Goal: Information Seeking & Learning: Learn about a topic

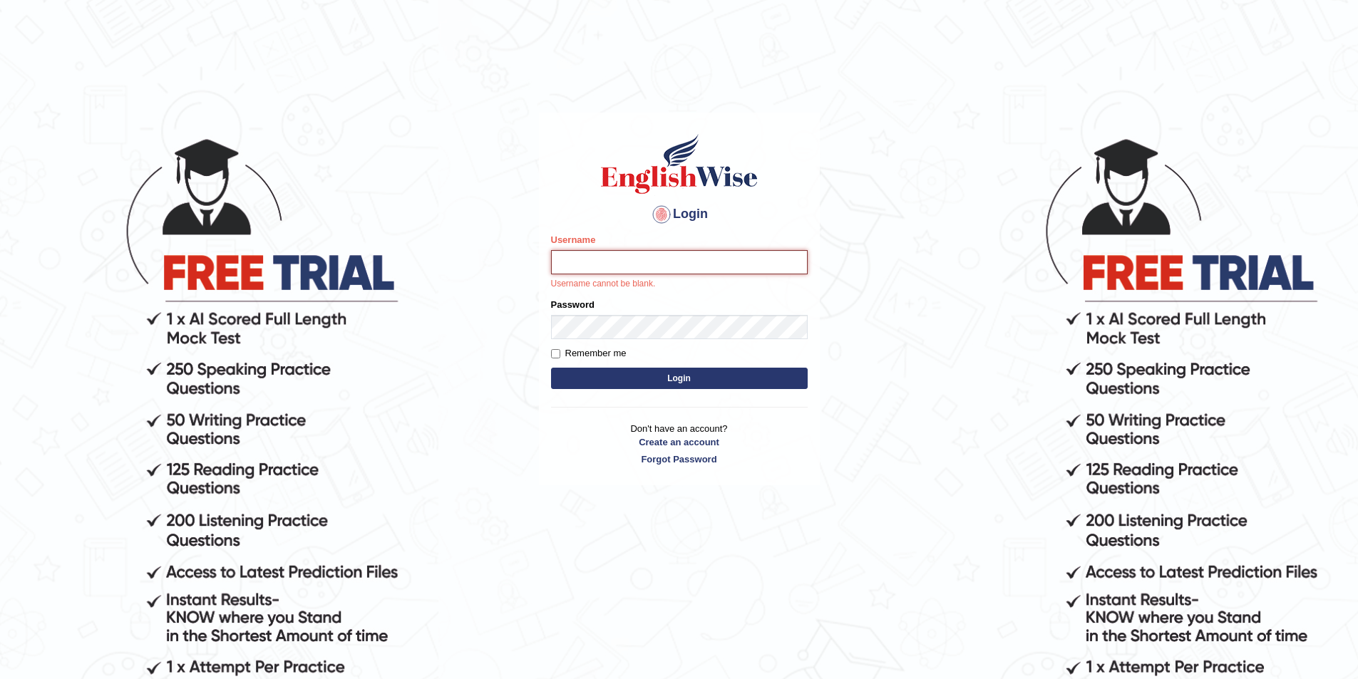
click at [575, 260] on input "Username" at bounding box center [679, 262] width 257 height 24
type input "Nirdosh"
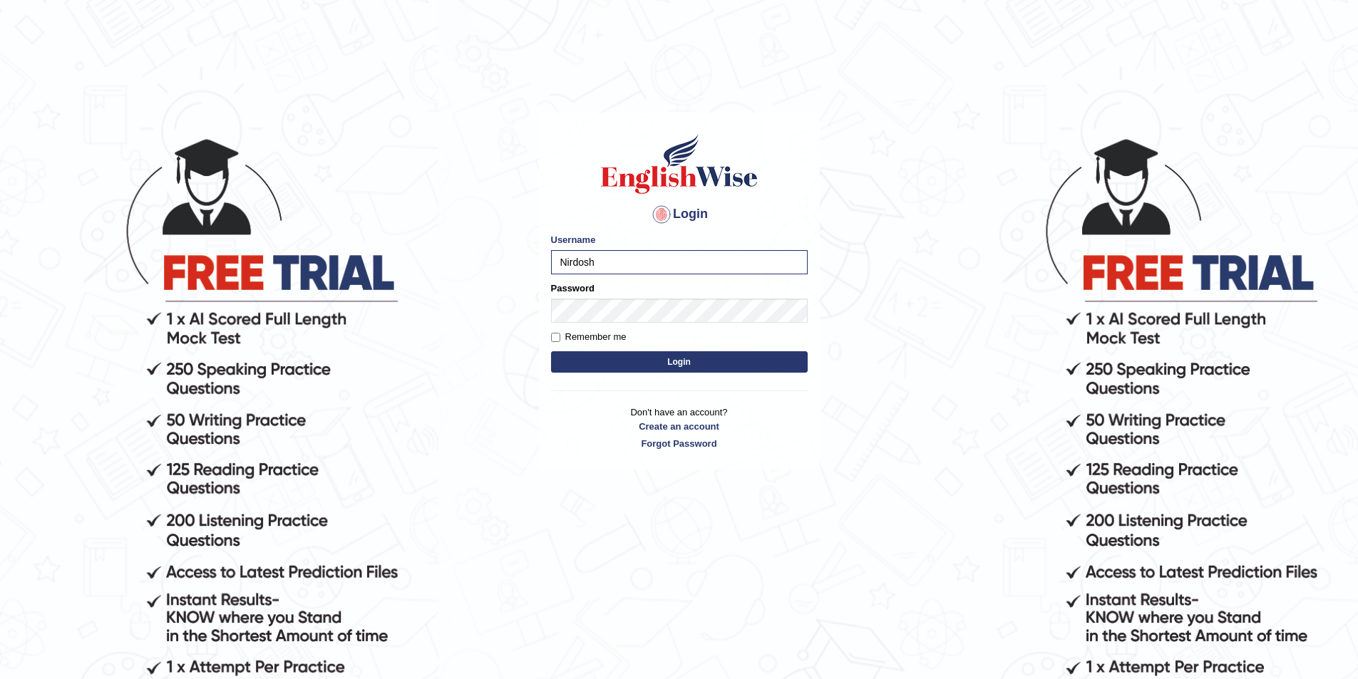
click at [589, 330] on label "Remember me" at bounding box center [589, 337] width 76 height 14
click at [560, 333] on input "Remember me" at bounding box center [555, 337] width 9 height 9
click at [560, 338] on input "Remember me" at bounding box center [555, 337] width 9 height 9
checkbox input "false"
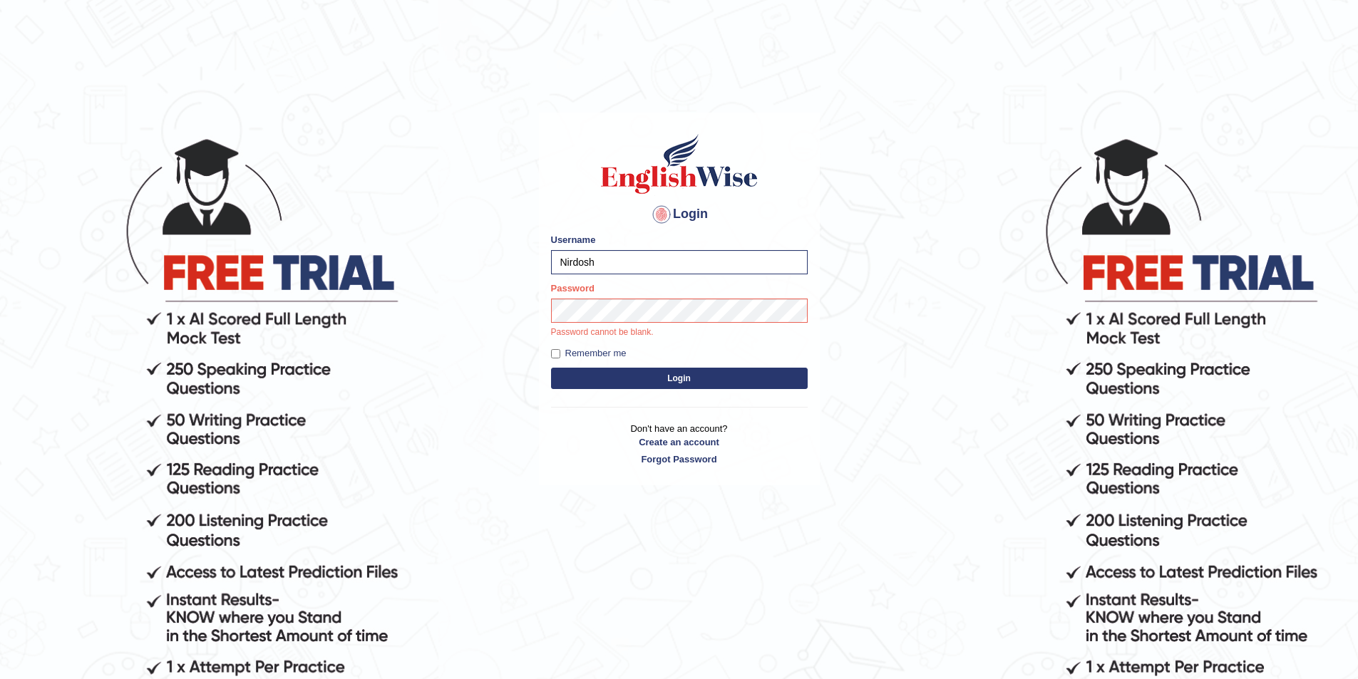
click at [580, 297] on div "Password Password cannot be blank." at bounding box center [679, 311] width 257 height 58
click at [551, 368] on button "Login" at bounding box center [679, 378] width 257 height 21
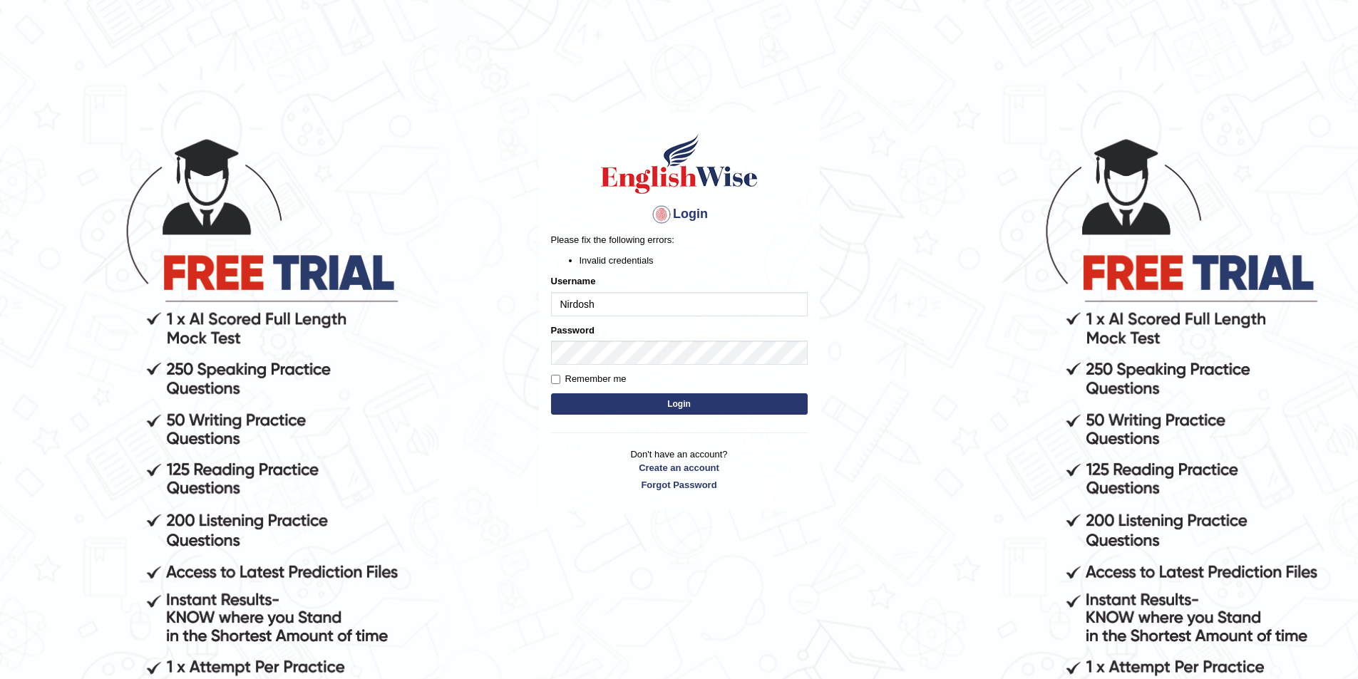
click at [654, 397] on button "Login" at bounding box center [679, 403] width 257 height 21
click at [598, 335] on div "Password" at bounding box center [679, 344] width 257 height 41
click at [551, 393] on button "Login" at bounding box center [679, 403] width 257 height 21
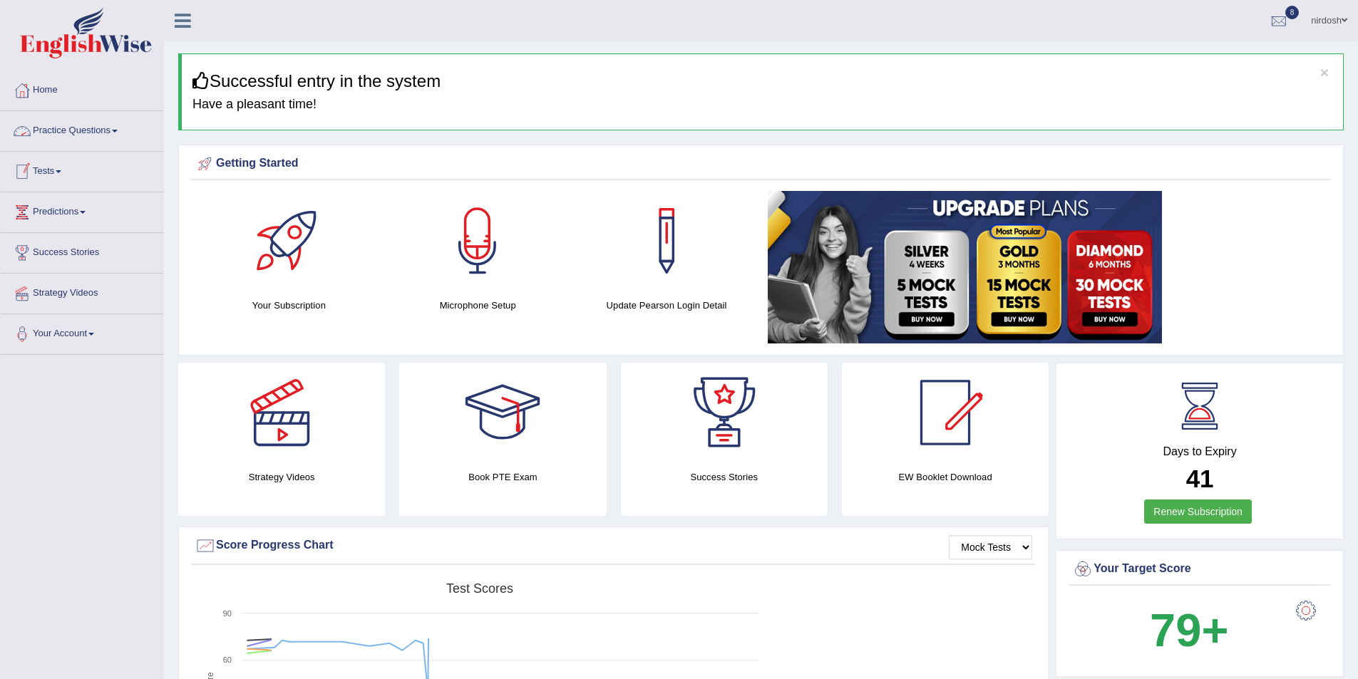
click at [76, 133] on link "Practice Questions" at bounding box center [82, 129] width 163 height 36
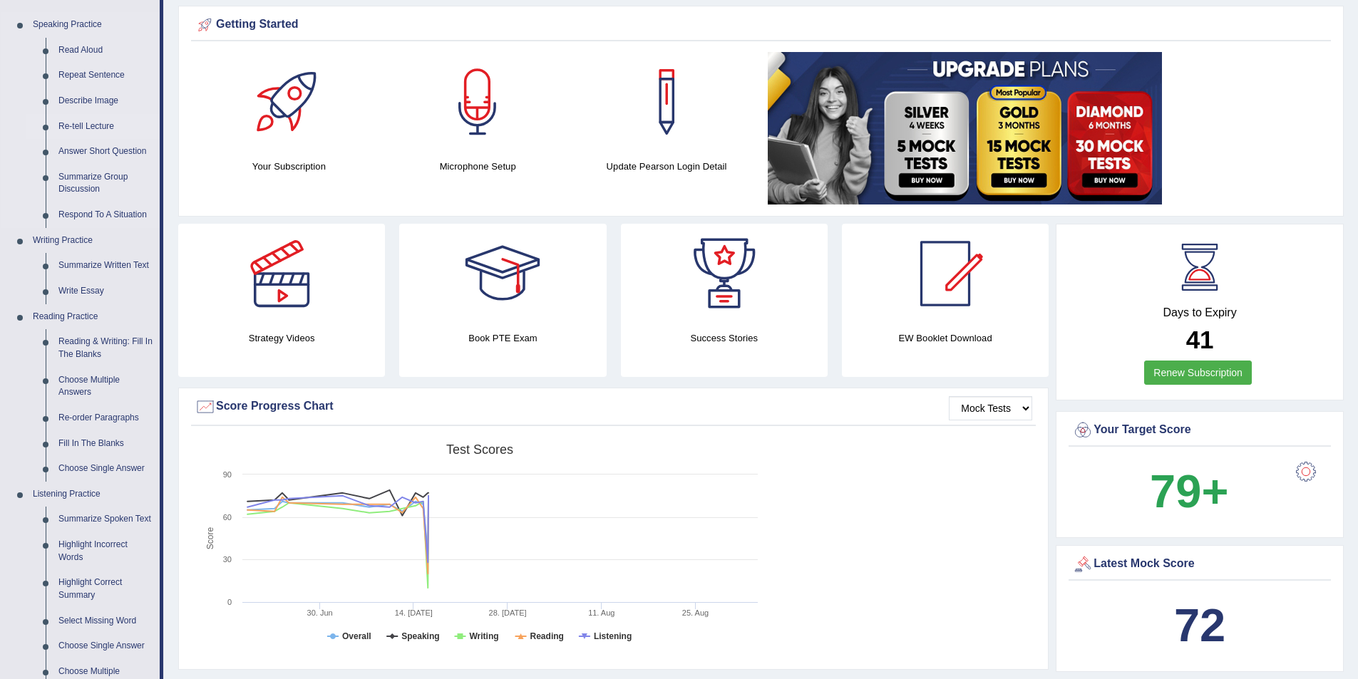
scroll to position [143, 0]
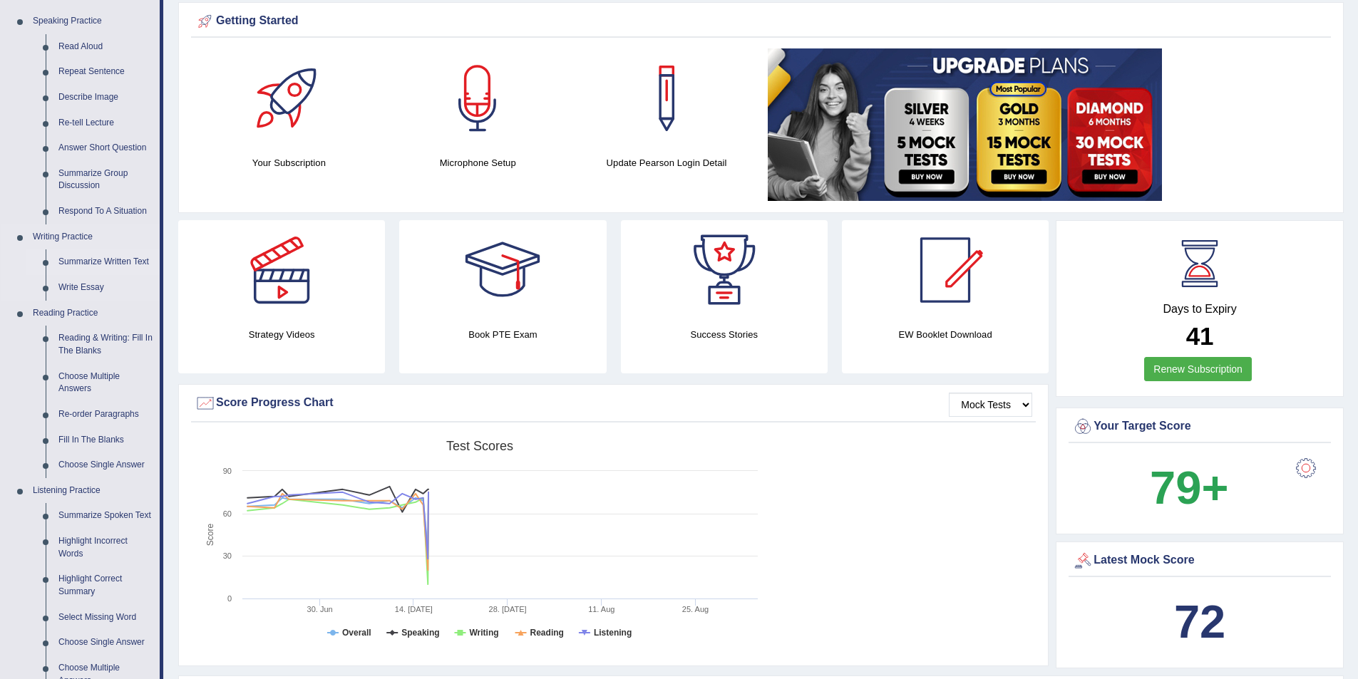
click at [104, 262] on link "Summarize Written Text" at bounding box center [106, 262] width 108 height 26
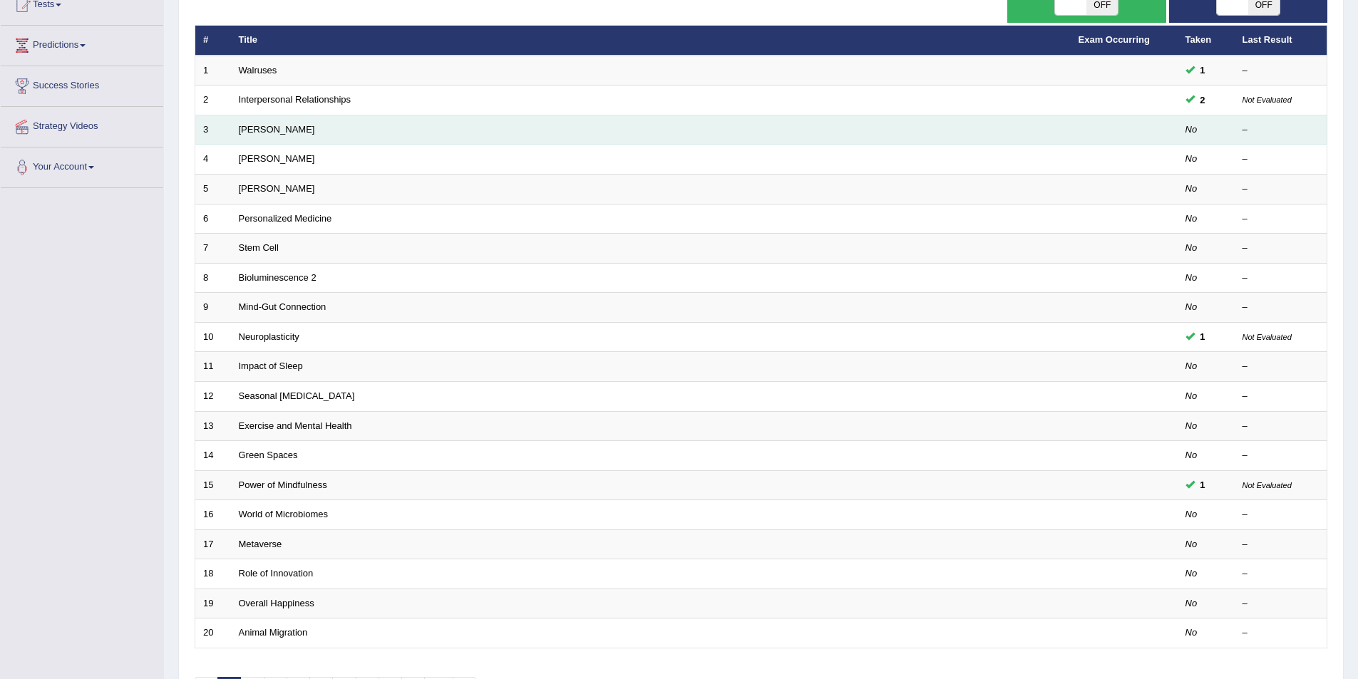
scroll to position [214, 0]
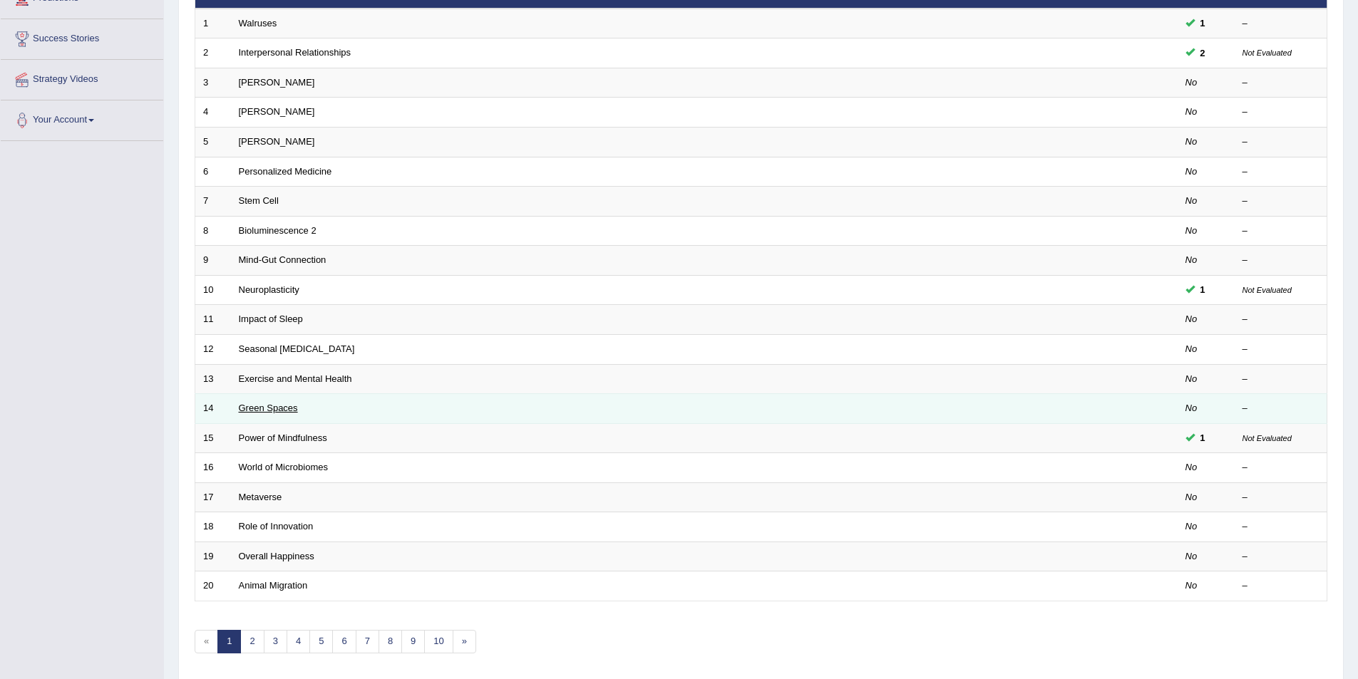
click at [272, 404] on link "Green Spaces" at bounding box center [268, 408] width 59 height 11
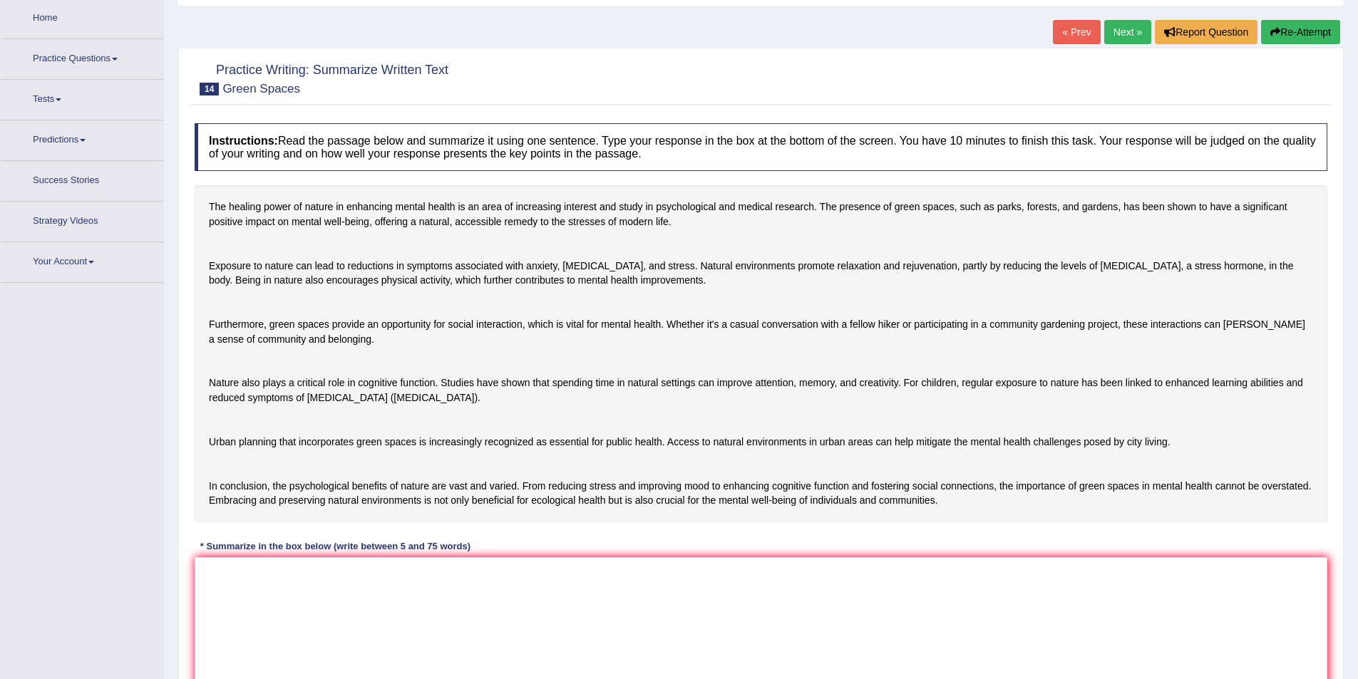
scroll to position [119, 0]
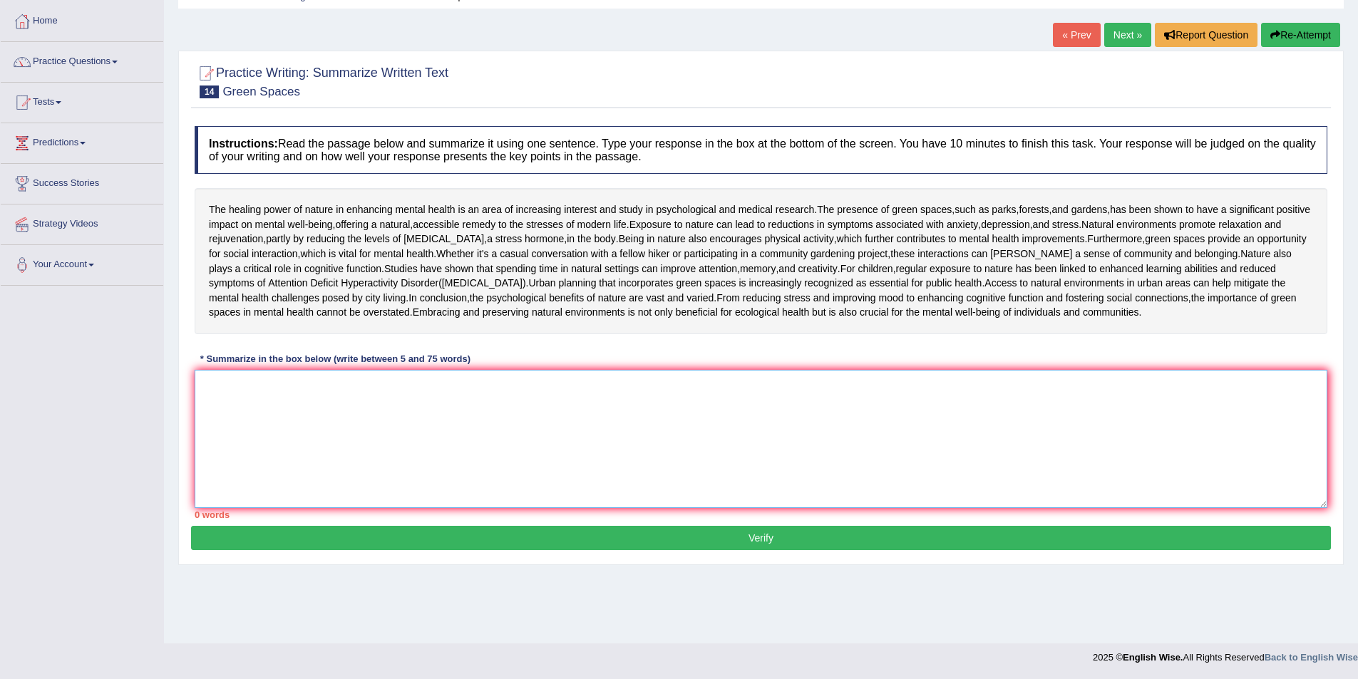
click at [264, 458] on textarea at bounding box center [761, 439] width 1133 height 138
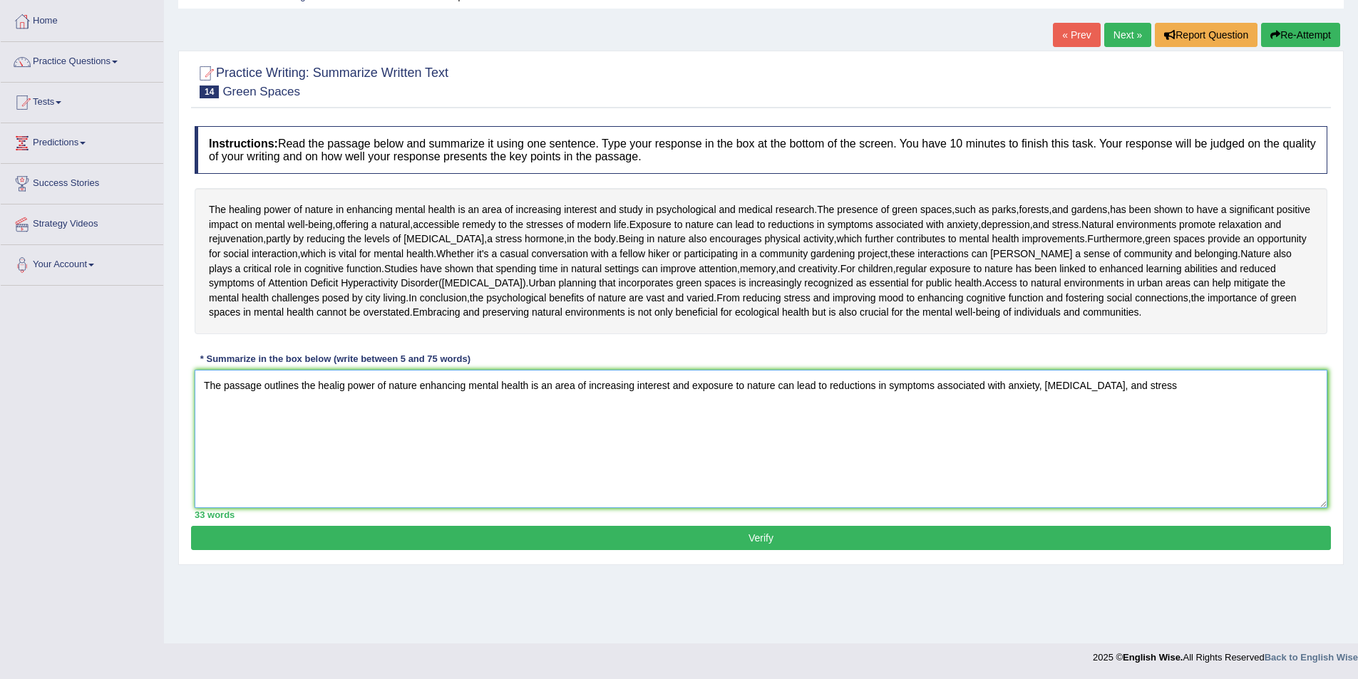
click at [343, 448] on textarea "The passage outlines the healig power of nature enhancing mental health is an a…" at bounding box center [761, 439] width 1133 height 138
click at [342, 450] on textarea "The passage outlines the healig power of nature enhancing mental health is an a…" at bounding box center [761, 439] width 1133 height 138
click at [341, 451] on textarea "The passage outlines the healig power of nature enhancing mental health is an a…" at bounding box center [761, 439] width 1133 height 138
click at [1167, 459] on textarea "The passage outlines the healing power of nature enhancing mental health is an …" at bounding box center [761, 439] width 1133 height 138
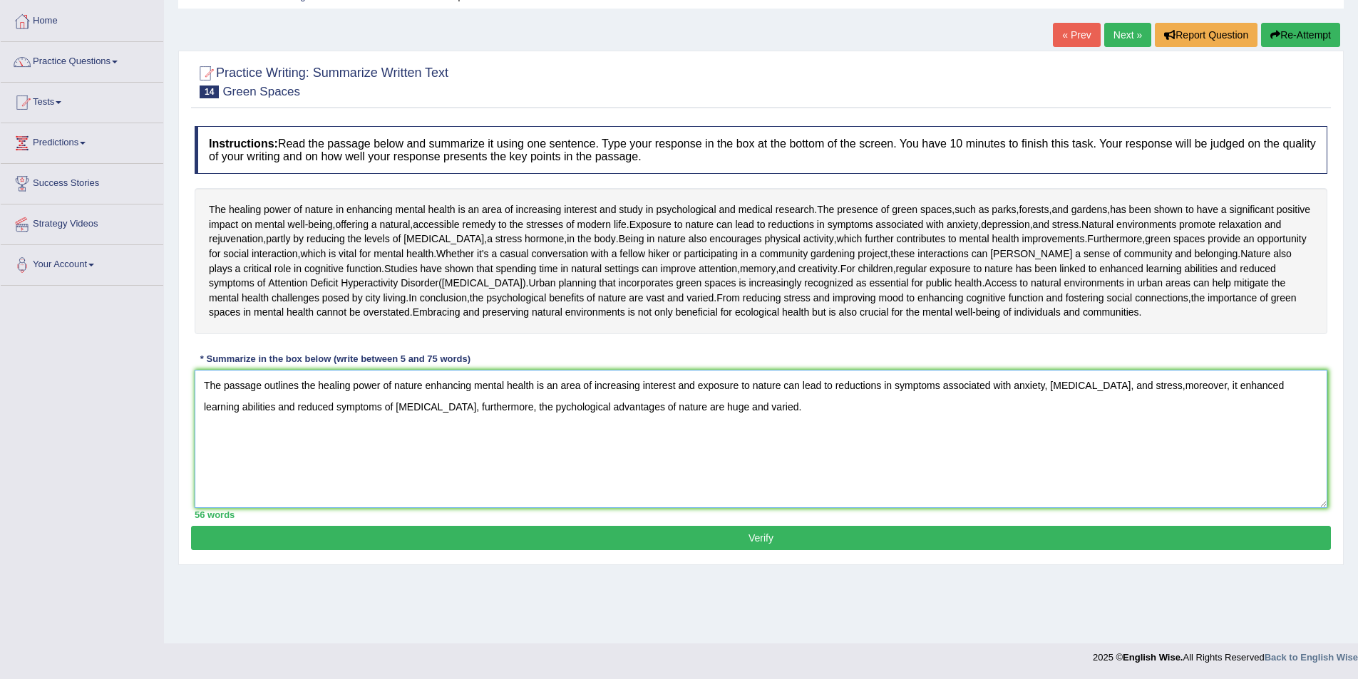
type textarea "The passage outlines the healing power of nature enhancing mental health is an …"
click at [764, 550] on button "Verify" at bounding box center [761, 538] width 1140 height 24
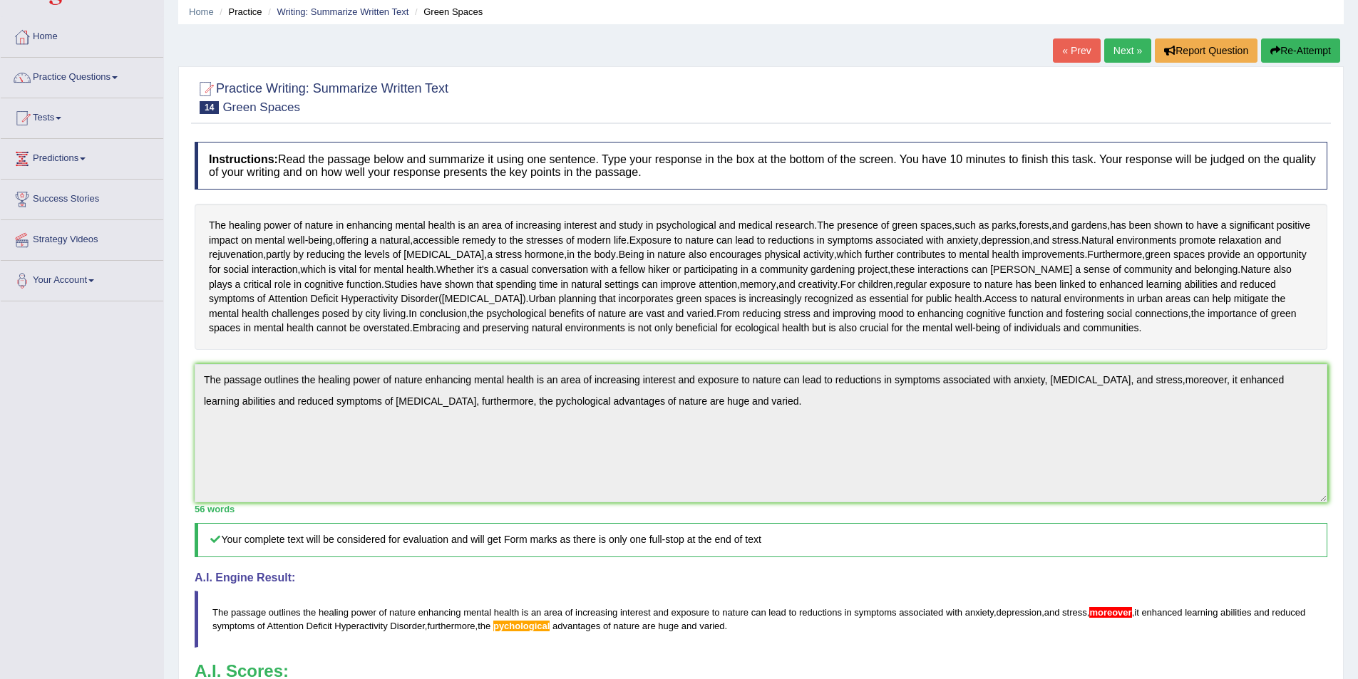
scroll to position [0, 0]
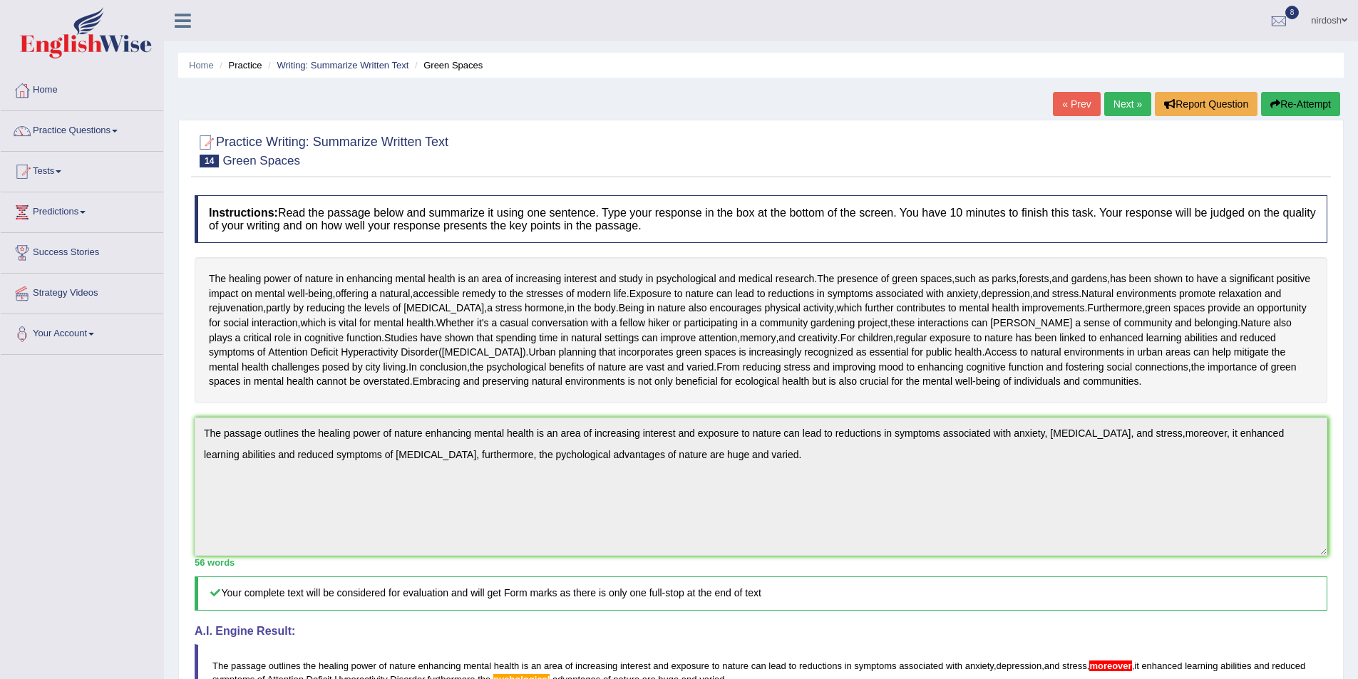
click at [1287, 104] on button "Re-Attempt" at bounding box center [1300, 104] width 79 height 24
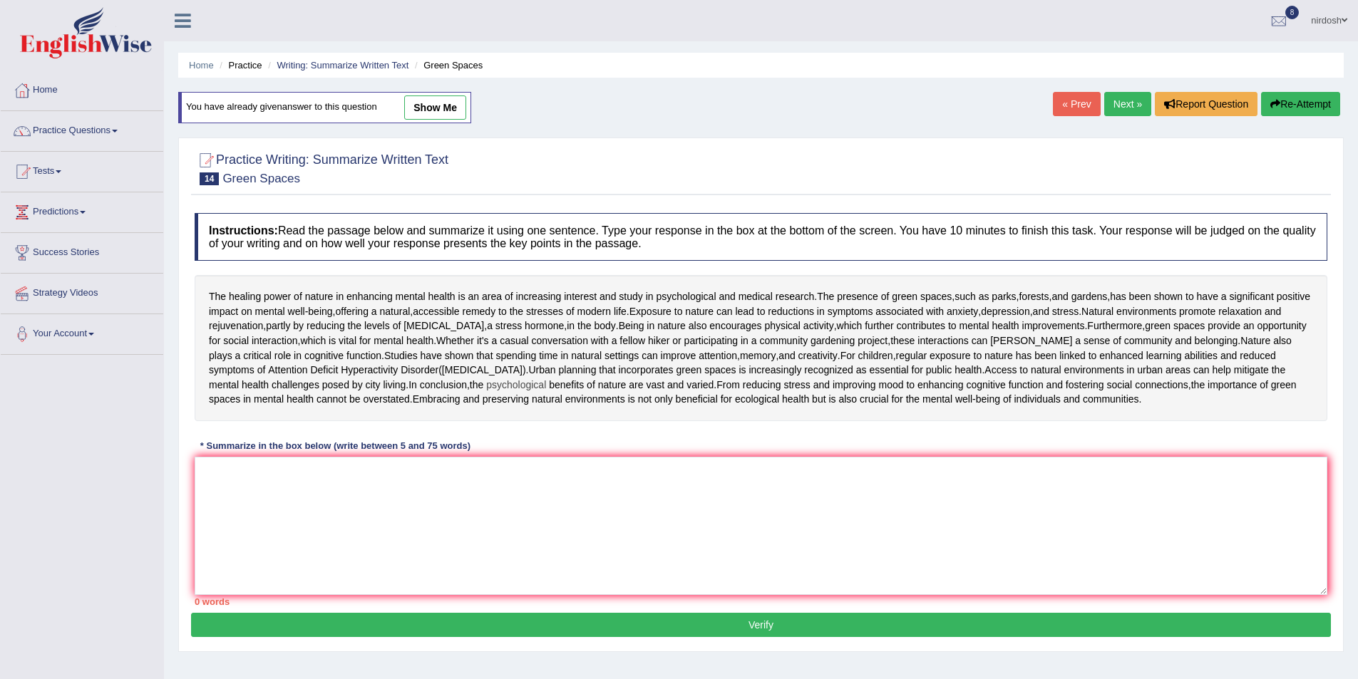
scroll to position [137, 0]
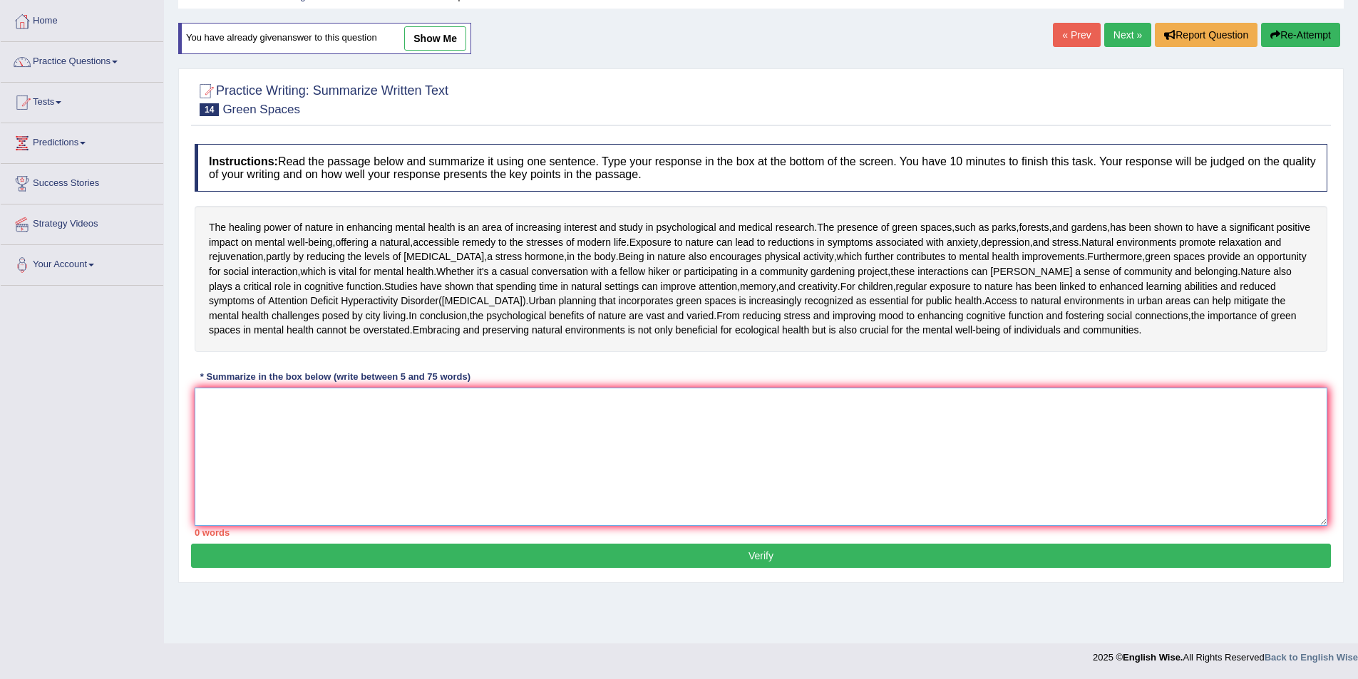
click at [230, 460] on textarea at bounding box center [761, 457] width 1133 height 138
paste textarea "The passage outlines the healing power of nature enhancing mental health is an …"
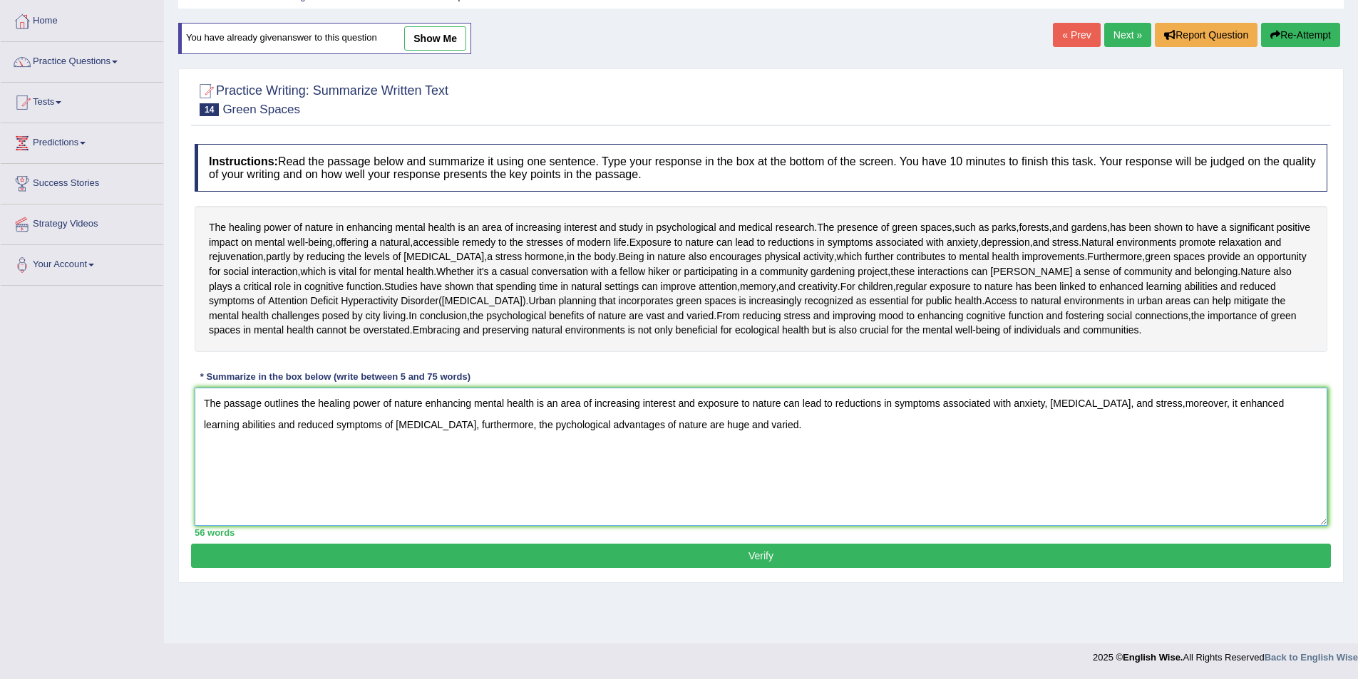
click at [1179, 452] on textarea "The passage outlines the healing power of nature enhancing mental health is an …" at bounding box center [761, 457] width 1133 height 138
click at [1153, 453] on textarea "The passage outlines the healing power of nature enhancing mental health is an …" at bounding box center [761, 457] width 1133 height 138
click at [612, 473] on textarea "The passage outlines the healing power of nature enhancing mental health is an …" at bounding box center [761, 457] width 1133 height 138
type textarea "The passage outlines the healing power of nature enhancing mental health is an …"
click at [673, 568] on button "Verify" at bounding box center [761, 556] width 1140 height 24
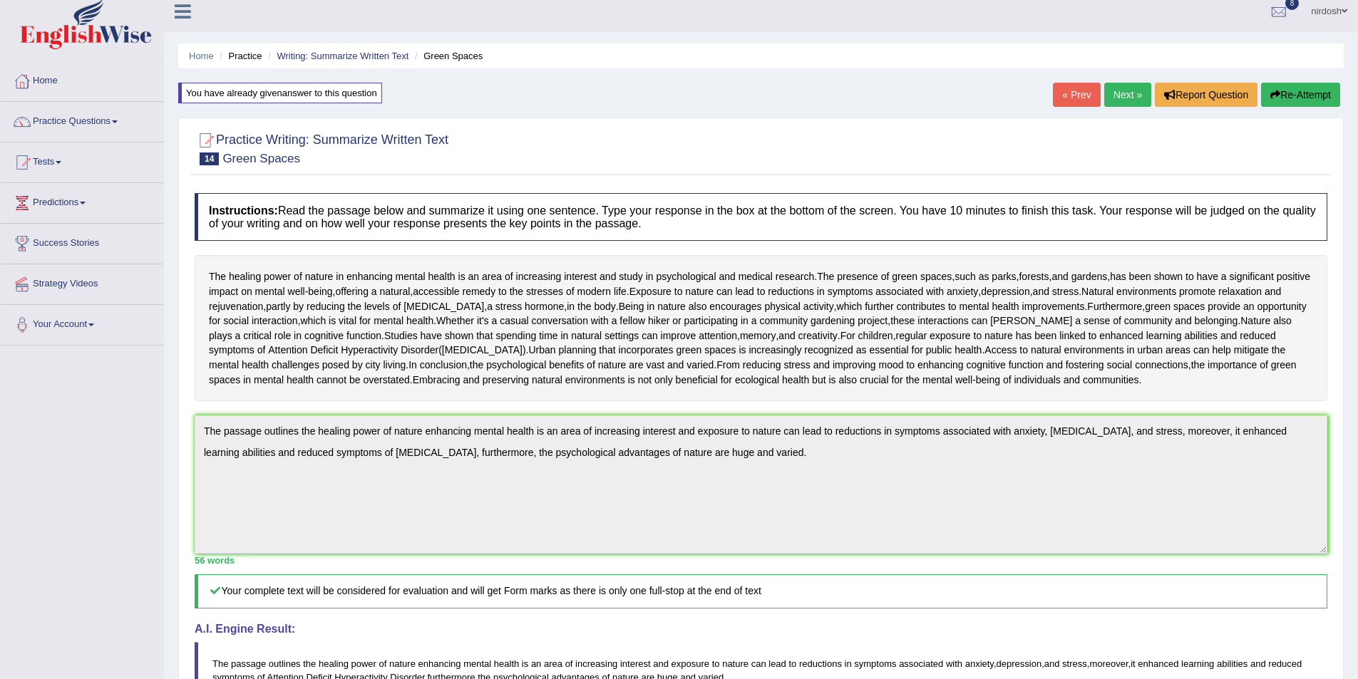
scroll to position [0, 0]
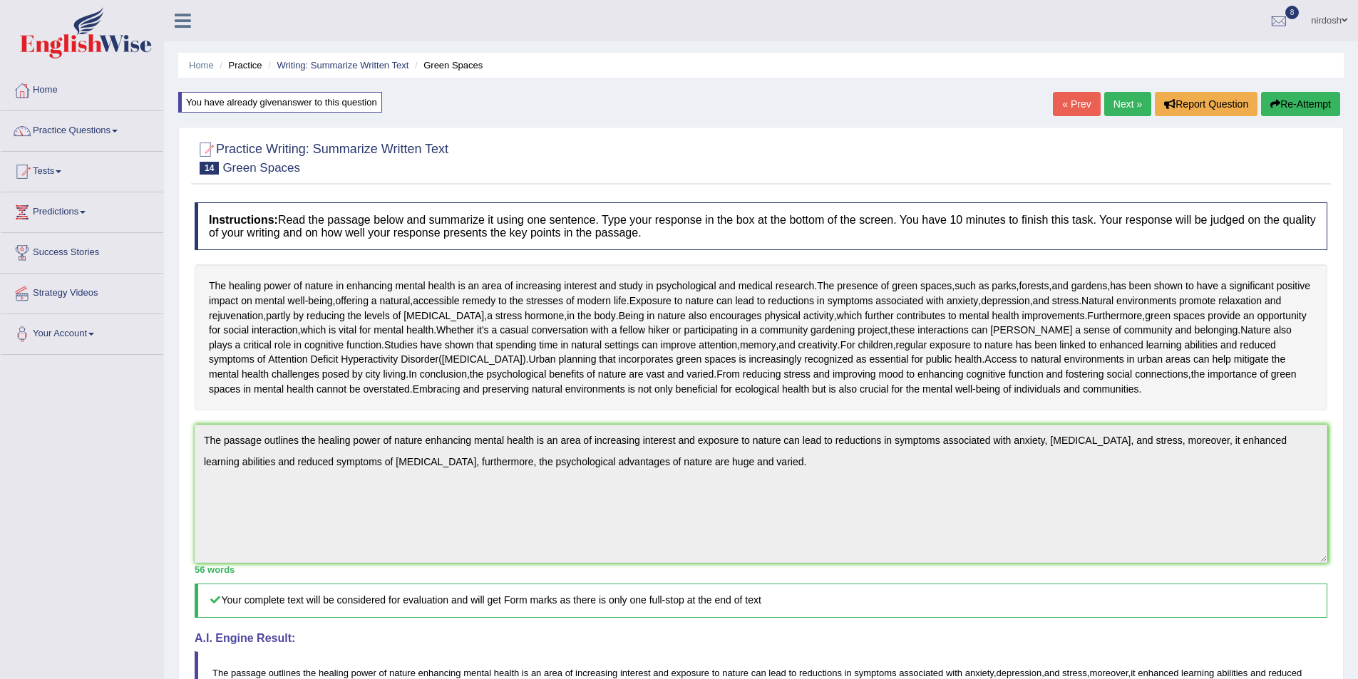
click at [1284, 110] on button "Re-Attempt" at bounding box center [1300, 104] width 79 height 24
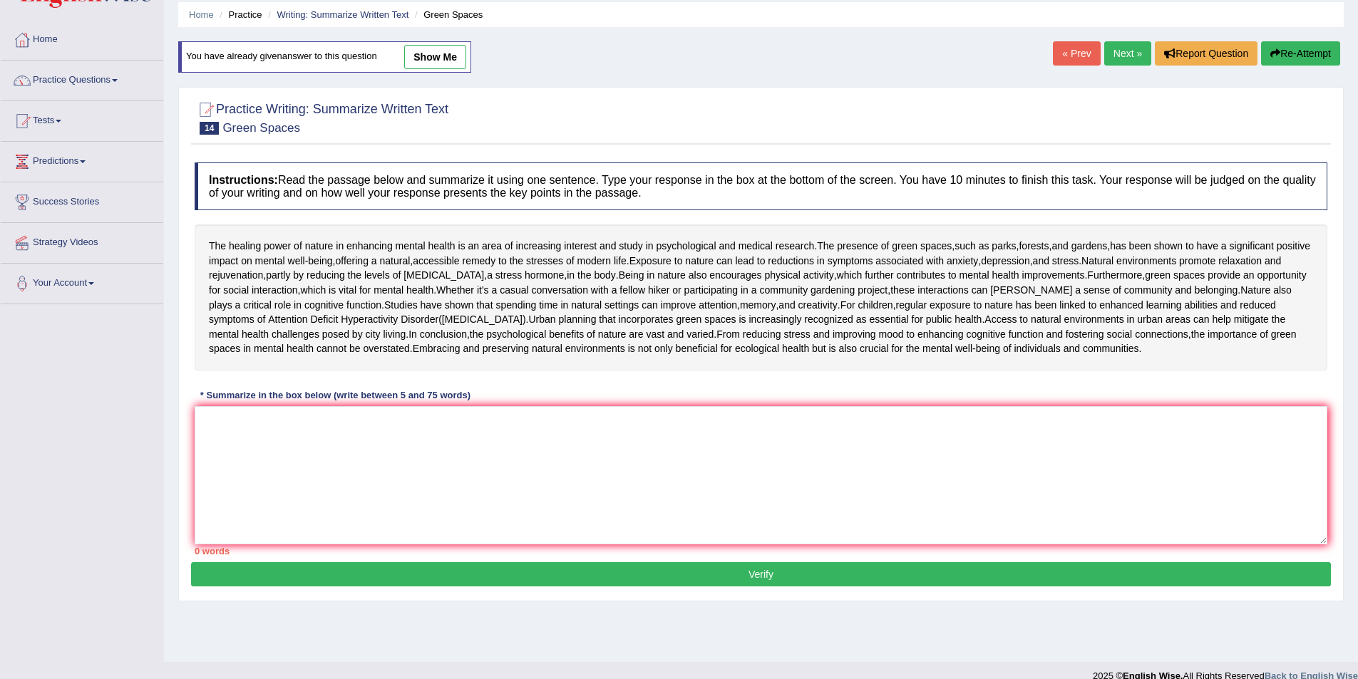
scroll to position [137, 0]
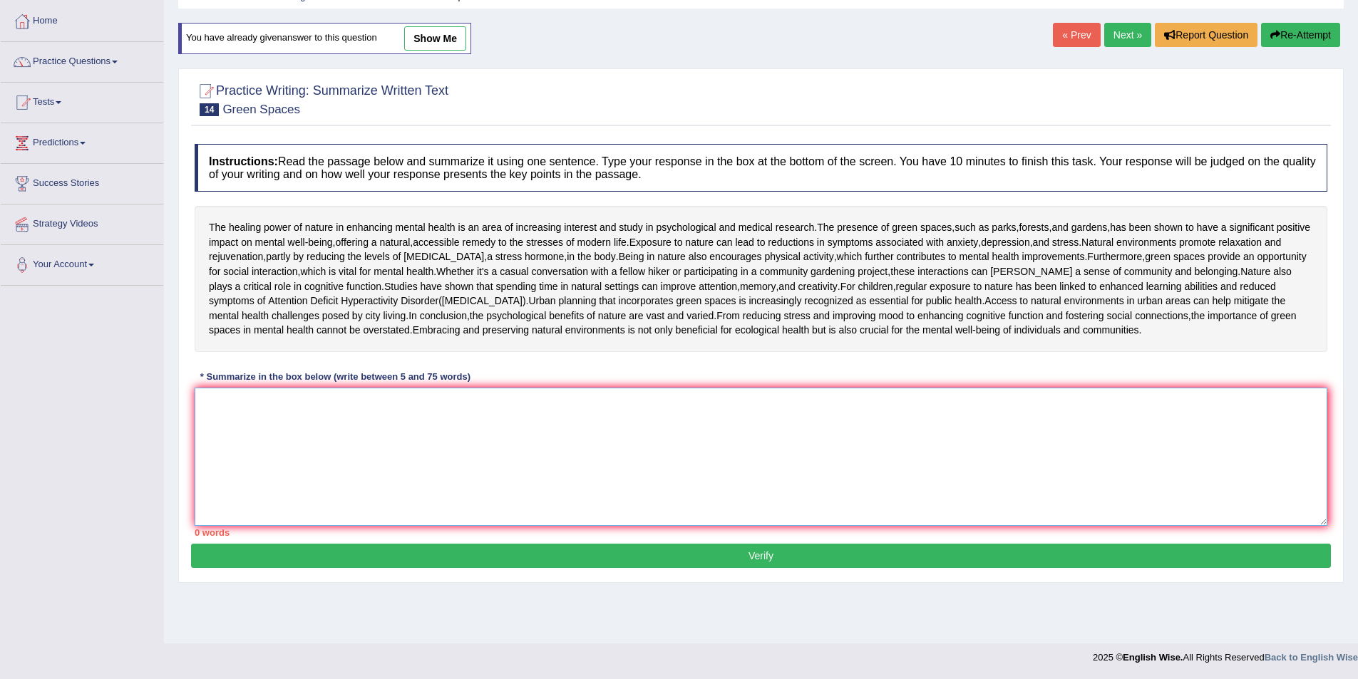
click at [266, 453] on textarea at bounding box center [761, 457] width 1133 height 138
paste textarea "The passage outlines the healing power of nature enhancing mental health is an …"
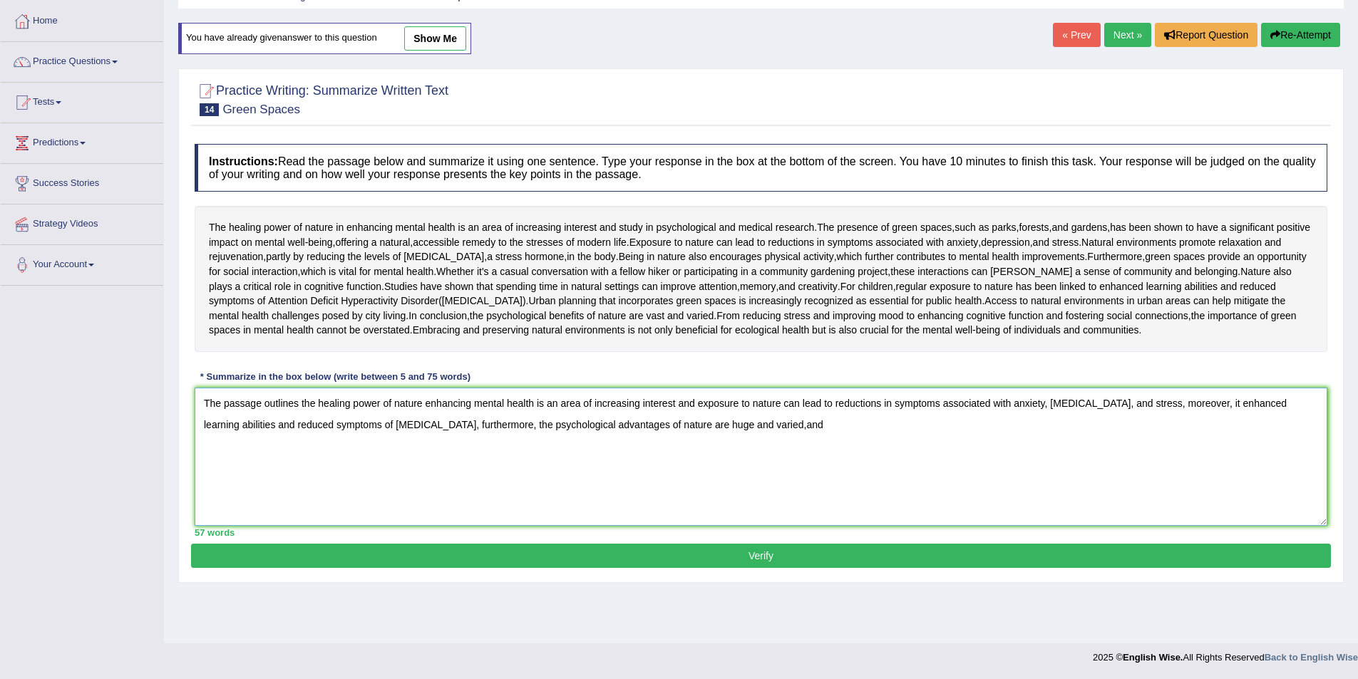
click at [856, 480] on textarea "The passage outlines the healing power of nature enhancing mental health is an …" at bounding box center [761, 457] width 1133 height 138
click at [881, 475] on textarea "The passage outlines the healing power of nature enhancing mental health is an …" at bounding box center [761, 457] width 1133 height 138
click at [912, 475] on textarea "The passage outlines the healing power of nature enhancing mental health is an …" at bounding box center [761, 457] width 1133 height 138
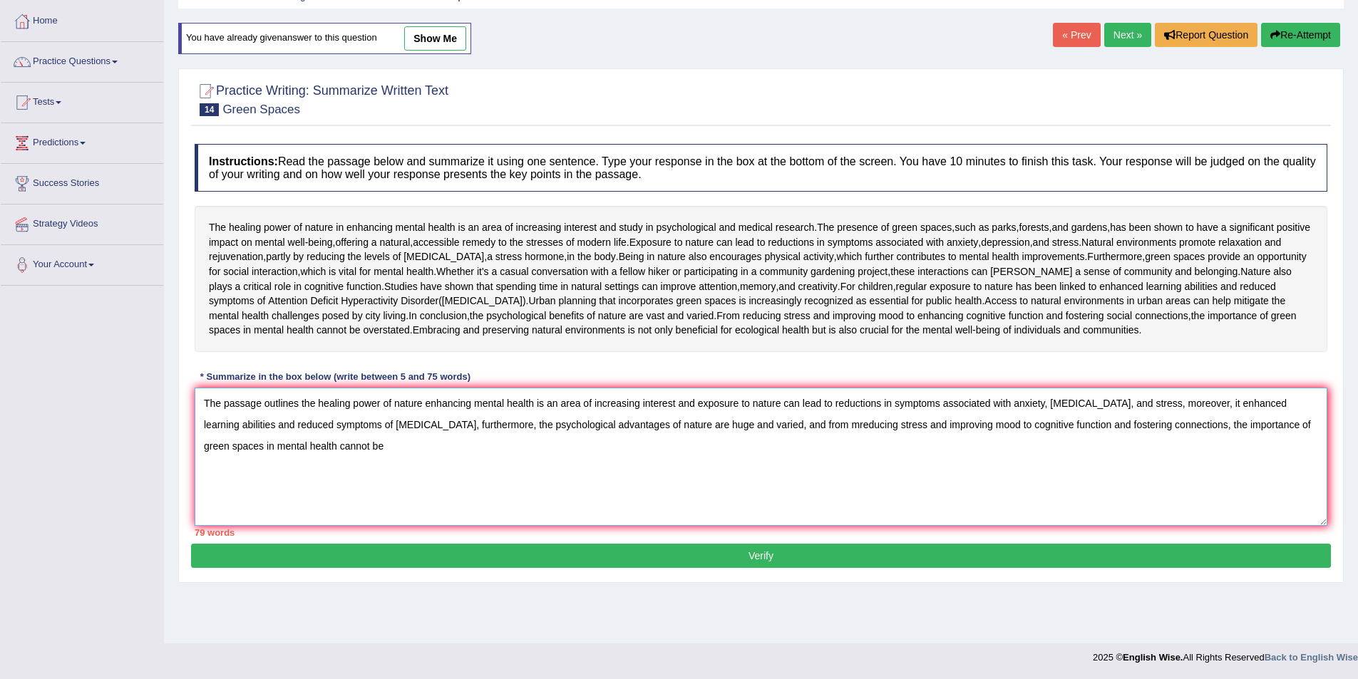
drag, startPoint x: 1283, startPoint y: 472, endPoint x: 1235, endPoint y: 529, distance: 74.4
click at [1235, 526] on textarea "The passage outlines the healing power of nature enhancing mental health is an …" at bounding box center [761, 457] width 1133 height 138
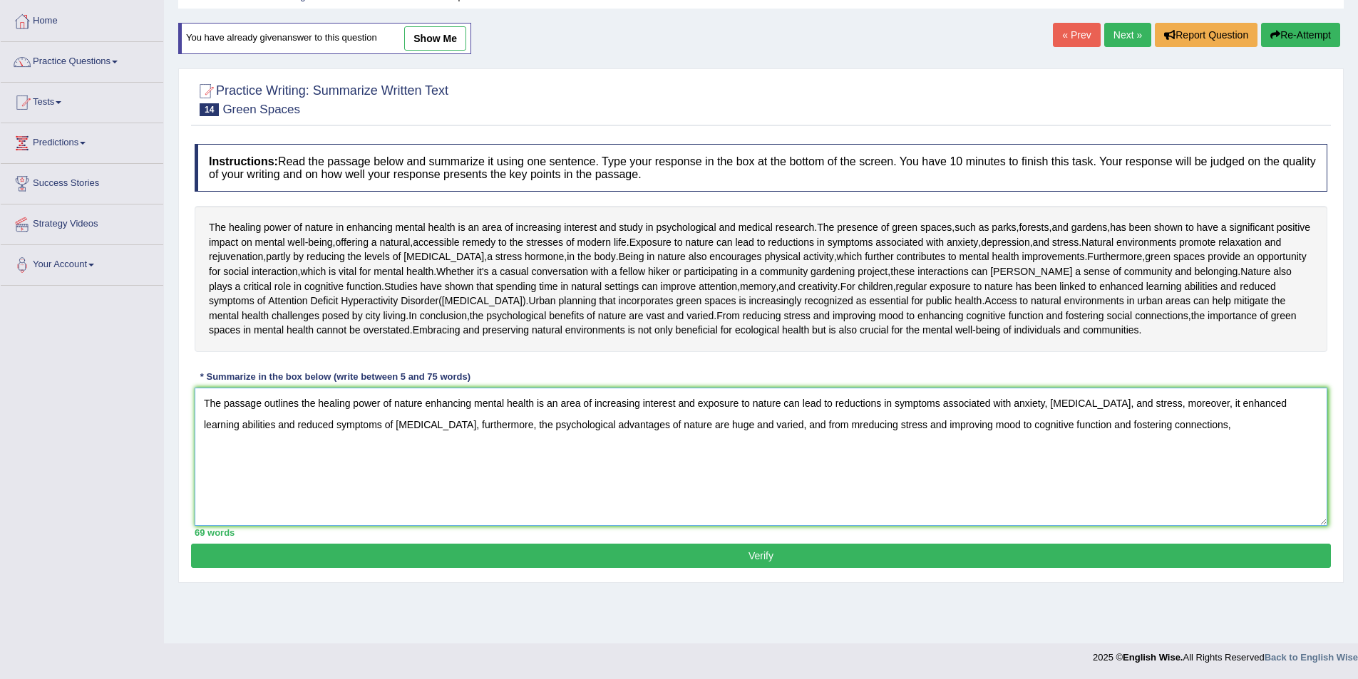
click at [1280, 473] on textarea "The passage outlines the healing power of nature enhancing mental health is an …" at bounding box center [761, 457] width 1133 height 138
drag, startPoint x: 912, startPoint y: 475, endPoint x: 880, endPoint y: 478, distance: 32.1
click at [880, 478] on textarea "The passage outlines the healing power of nature enhancing mental health is an …" at bounding box center [761, 457] width 1133 height 138
type textarea "The passage outlines the healing power of nature enhancing mental health is an …"
click at [846, 568] on button "Verify" at bounding box center [761, 556] width 1140 height 24
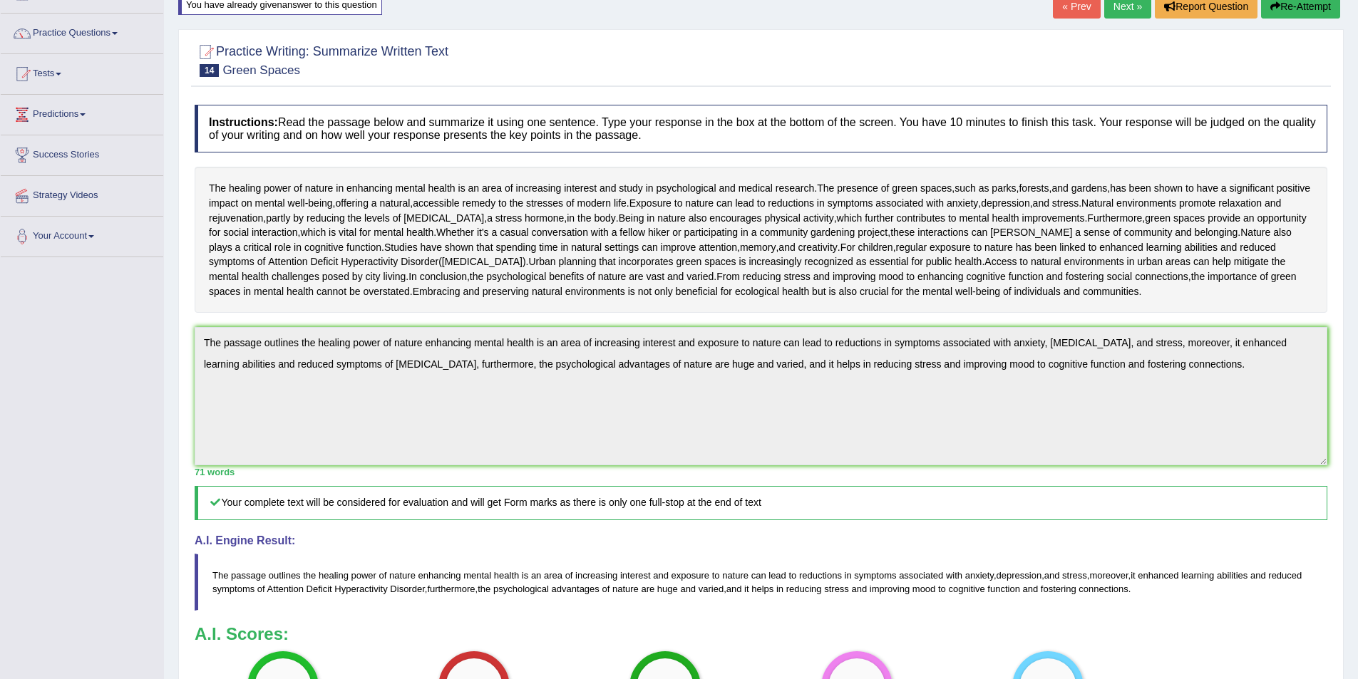
scroll to position [61, 0]
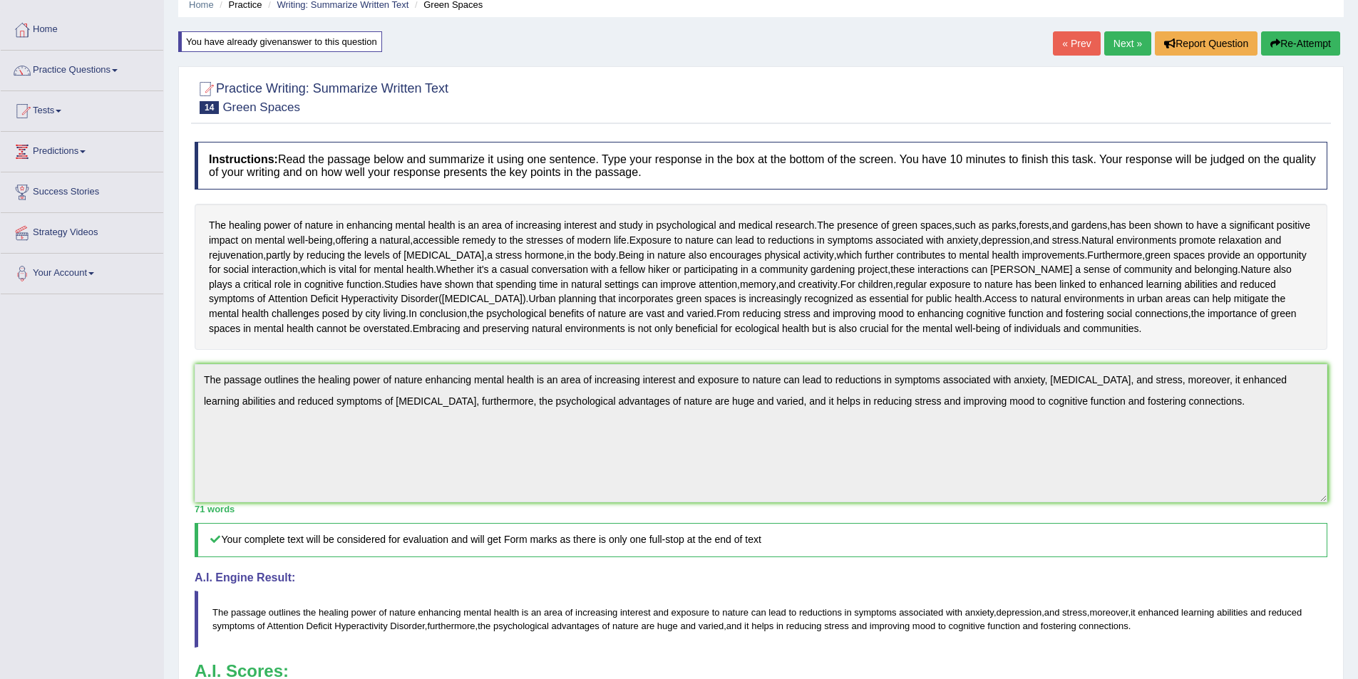
click at [1121, 48] on link "Next »" at bounding box center [1127, 43] width 47 height 24
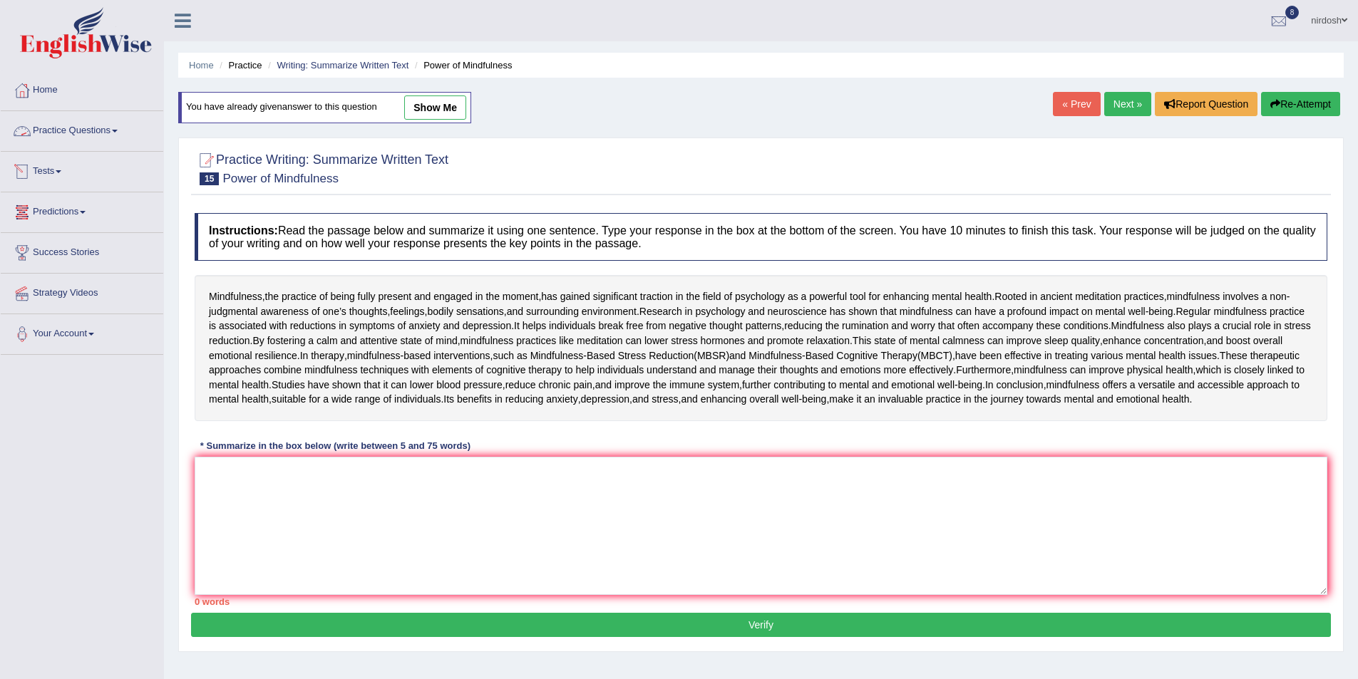
click at [83, 131] on link "Practice Questions" at bounding box center [82, 129] width 163 height 36
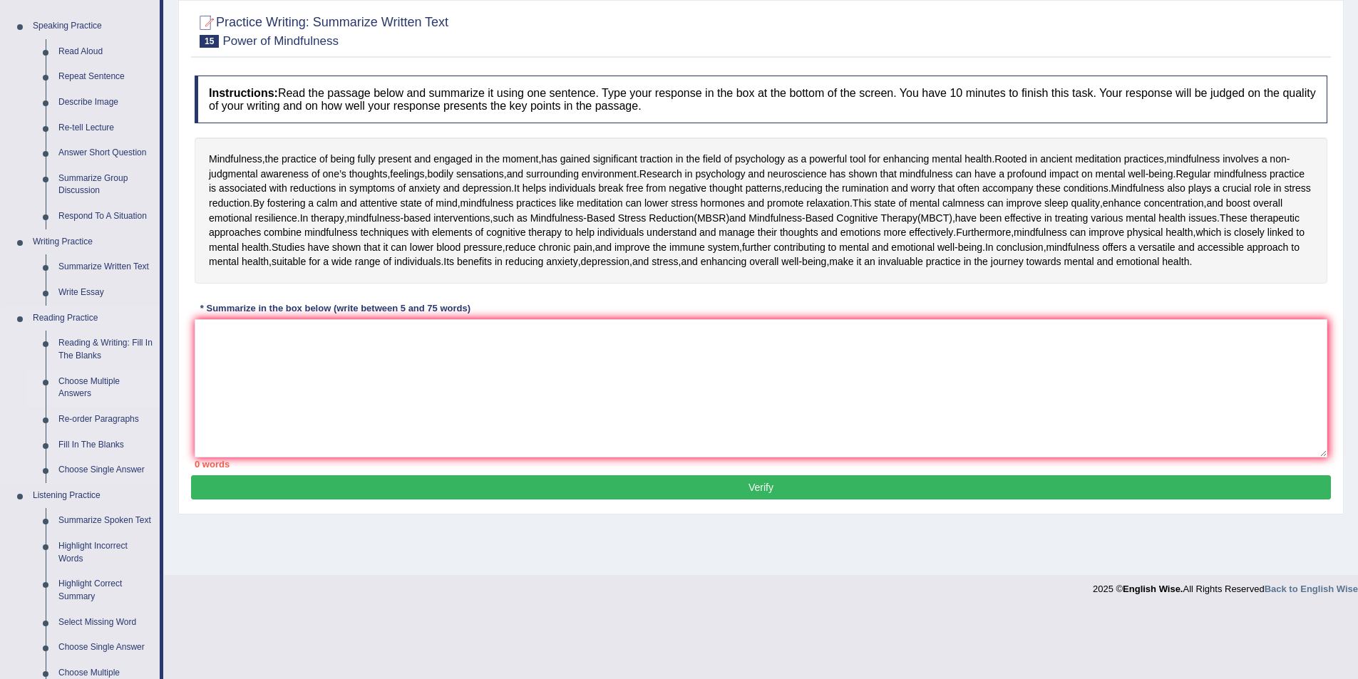
scroll to position [143, 0]
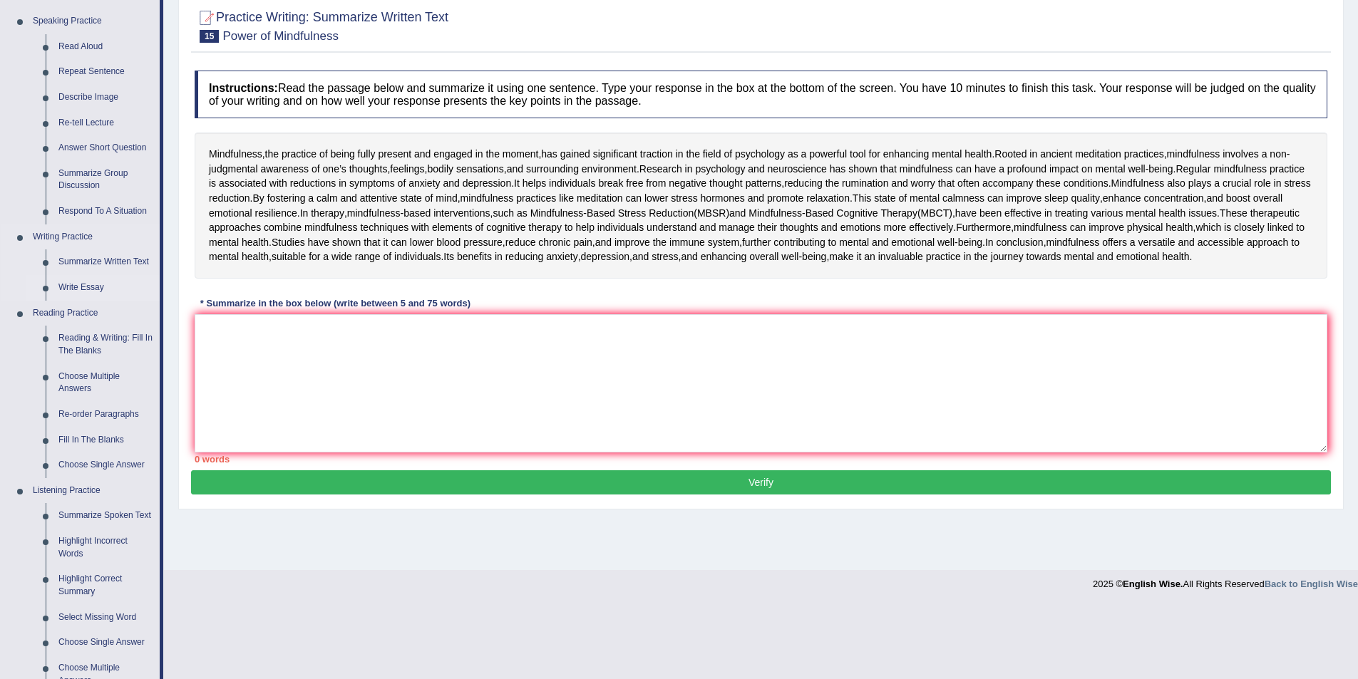
click at [96, 289] on link "Write Essay" at bounding box center [106, 288] width 108 height 26
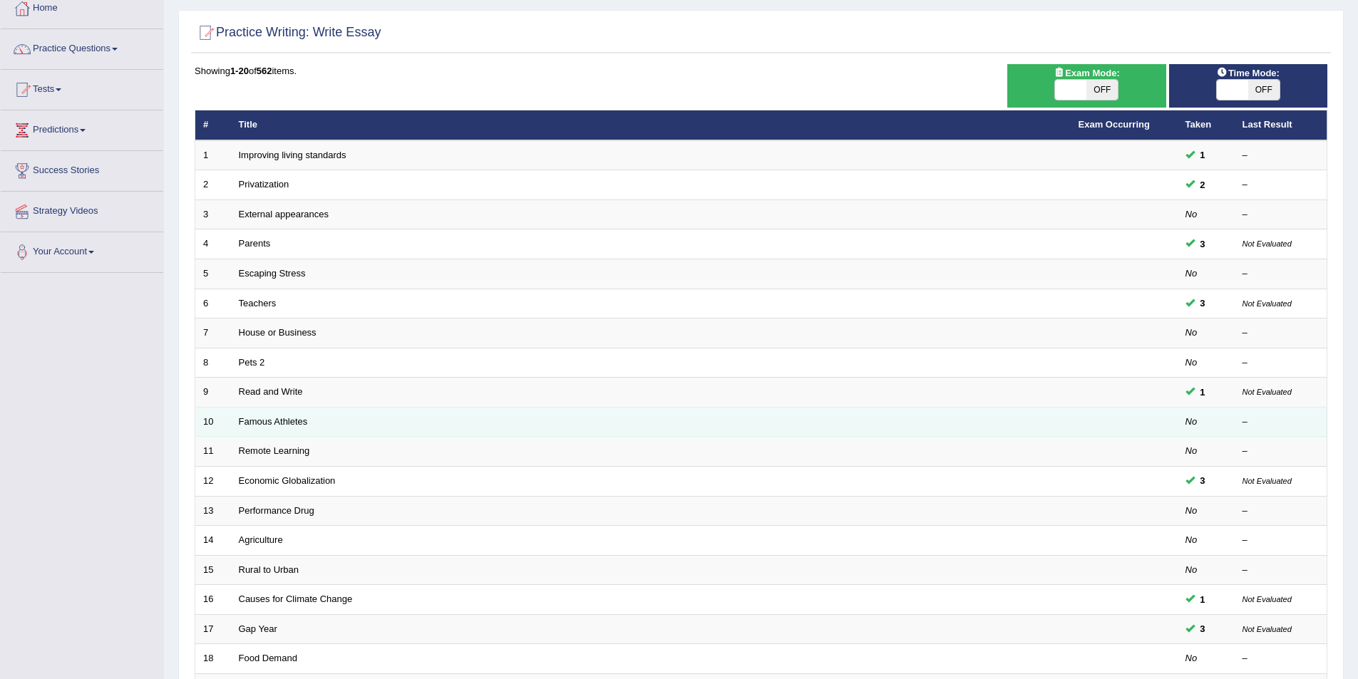
scroll to position [143, 0]
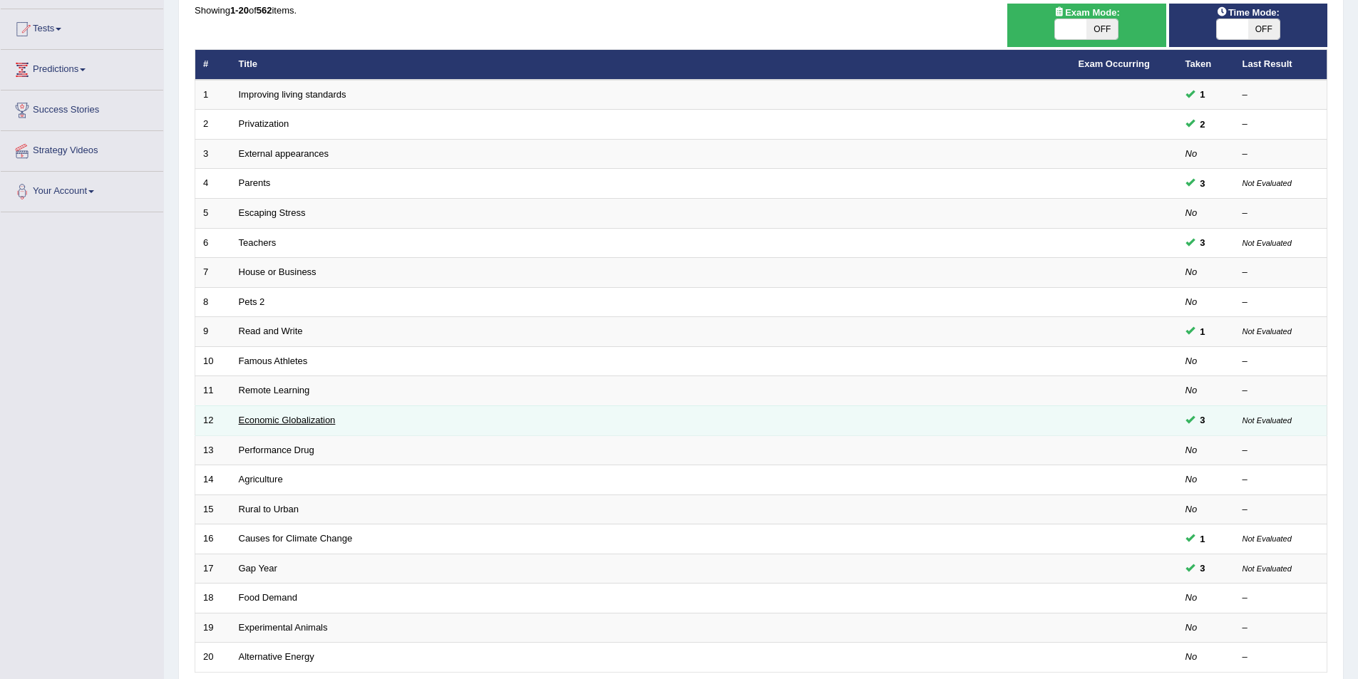
click at [294, 422] on link "Economic Globalization" at bounding box center [287, 420] width 97 height 11
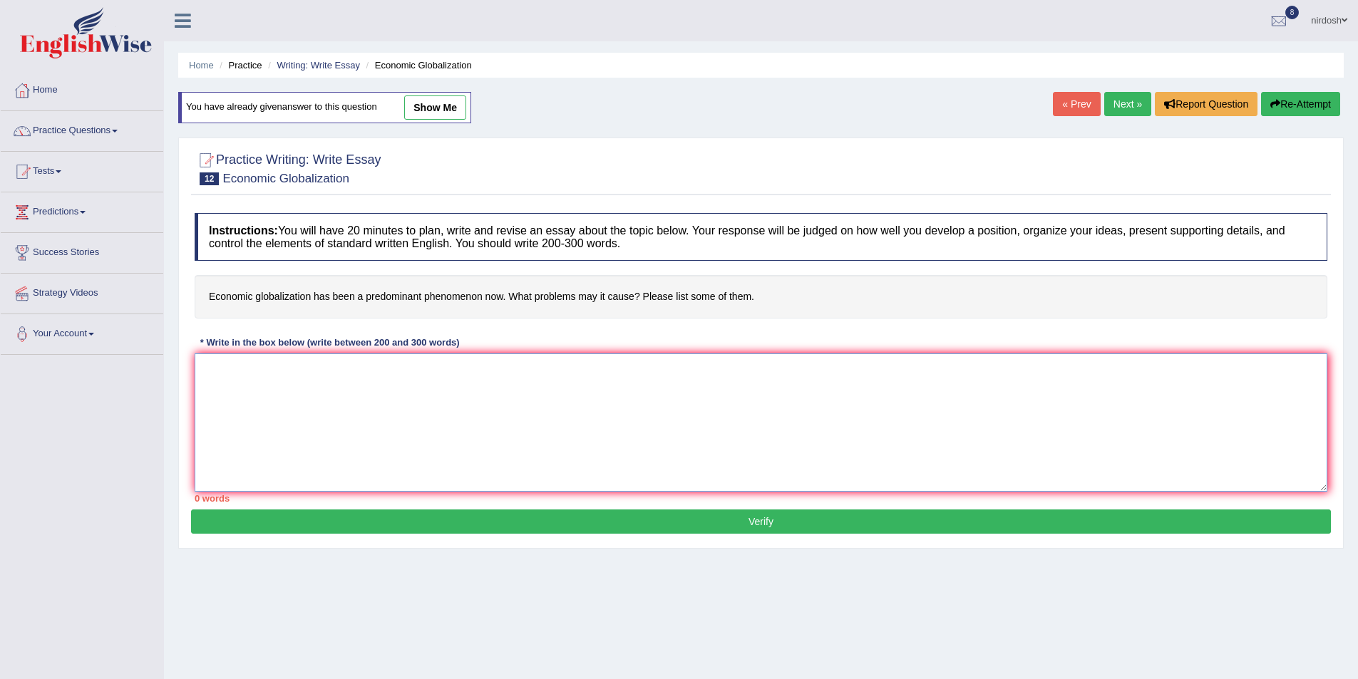
click at [230, 383] on textarea at bounding box center [761, 423] width 1133 height 138
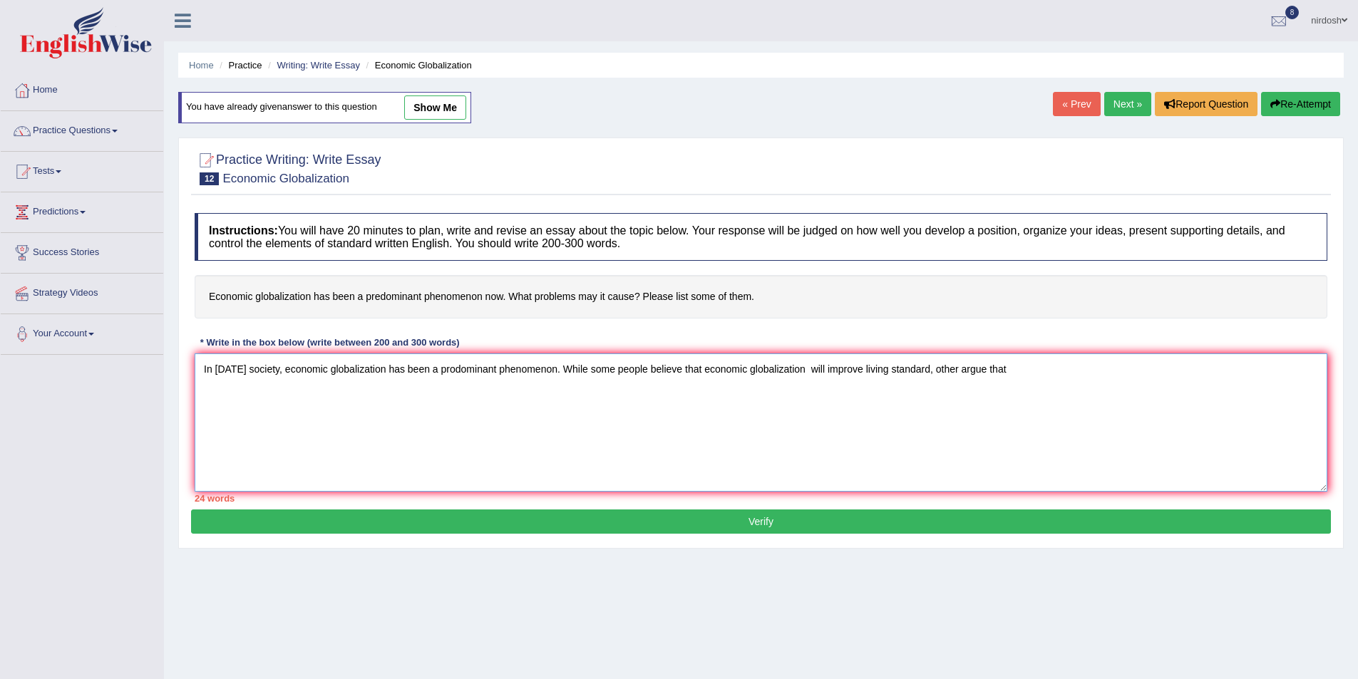
type textarea "In [DATE] society, economic globalization has been a prodominant phenomenon. Wh…"
